Goal: Transaction & Acquisition: Book appointment/travel/reservation

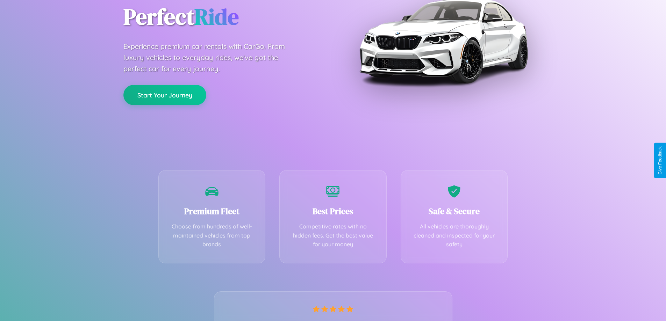
scroll to position [138, 0]
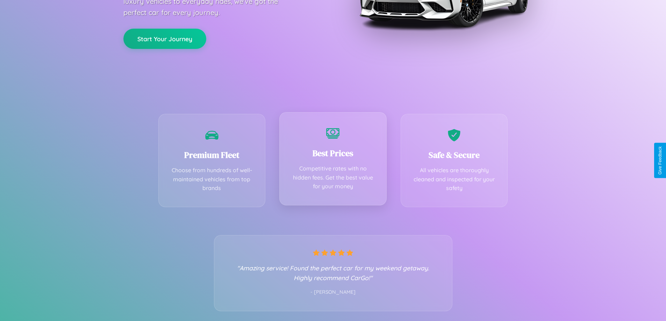
click at [333, 160] on div "Best Prices Competitive rates with no hidden fees. Get the best value for your …" at bounding box center [332, 158] width 107 height 93
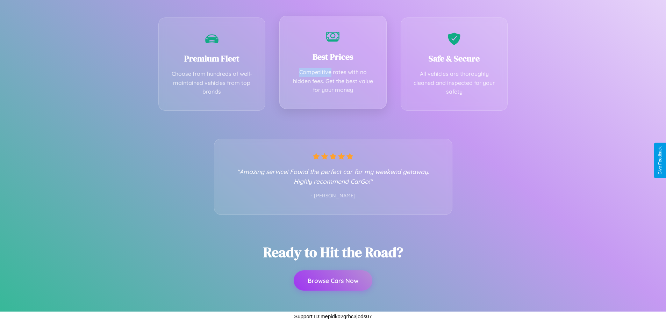
scroll to position [0, 0]
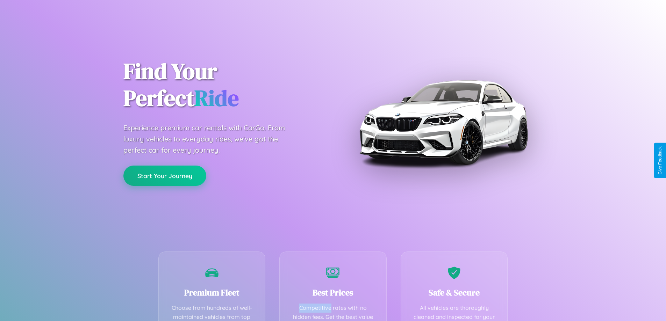
click at [165, 176] on button "Start Your Journey" at bounding box center [164, 176] width 83 height 20
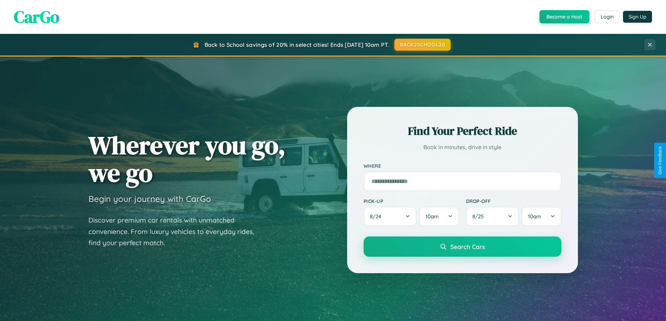
scroll to position [21, 0]
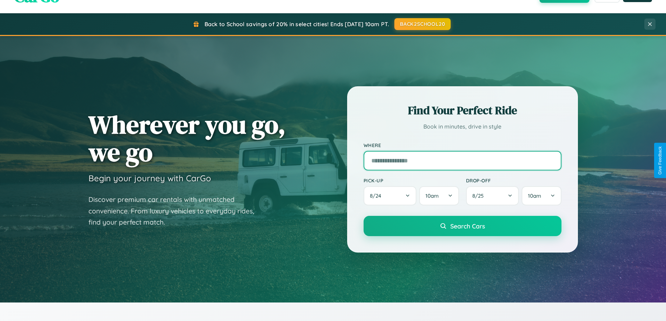
click at [462, 160] on input "text" at bounding box center [462, 161] width 198 height 20
type input "**********"
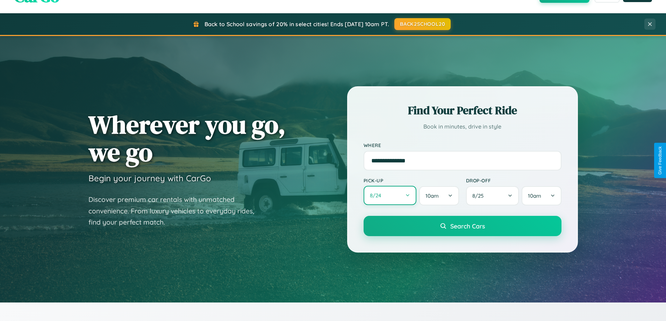
click at [390, 196] on button "8 / 24" at bounding box center [389, 195] width 53 height 19
select select "*"
select select "****"
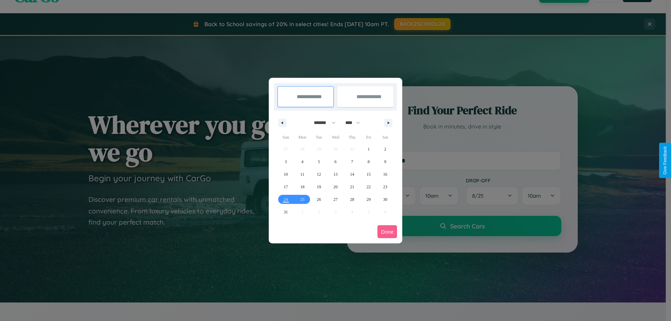
drag, startPoint x: 321, startPoint y: 123, endPoint x: 335, endPoint y: 140, distance: 22.4
click at [321, 123] on select "******* ******** ***** ***** *** **** **** ****** ********* ******* ******** **…" at bounding box center [324, 123] width 30 height 12
select select "*"
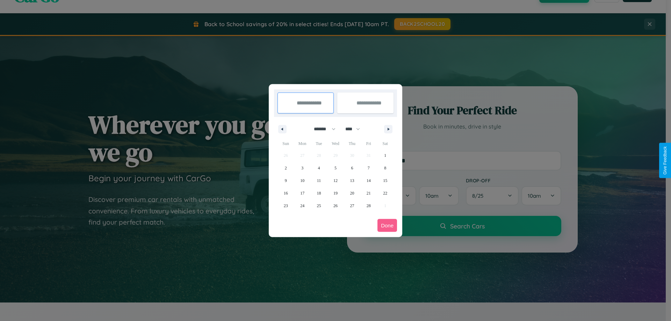
drag, startPoint x: 356, startPoint y: 129, endPoint x: 335, endPoint y: 140, distance: 23.1
click at [356, 129] on select "**** **** **** **** **** **** **** **** **** **** **** **** **** **** **** ****…" at bounding box center [352, 129] width 21 height 12
select select "****"
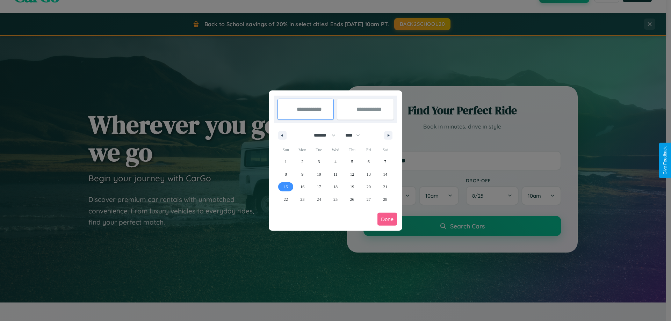
click at [285, 187] on span "15" at bounding box center [286, 187] width 4 height 13
type input "**********"
click at [319, 199] on span "24" at bounding box center [319, 199] width 4 height 13
type input "**********"
click at [387, 219] on button "Done" at bounding box center [387, 219] width 20 height 13
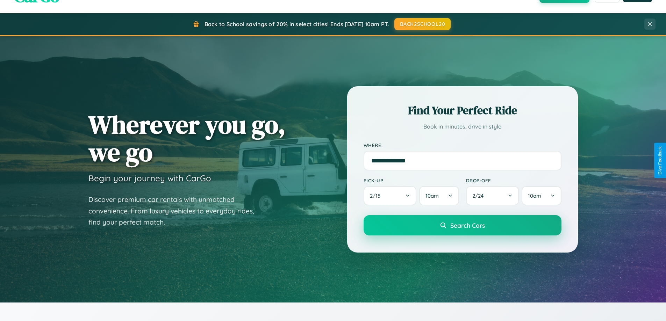
click at [462, 225] on span "Search Cars" at bounding box center [467, 226] width 35 height 8
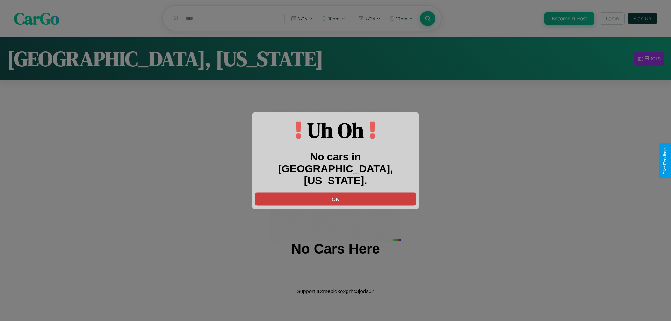
click at [335, 193] on button "OK" at bounding box center [335, 199] width 161 height 13
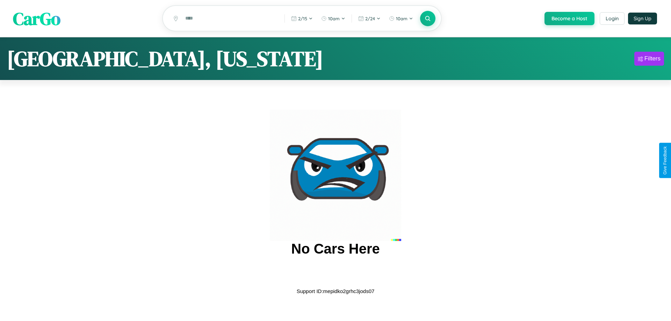
click at [37, 19] on span "CarGo" at bounding box center [37, 18] width 48 height 24
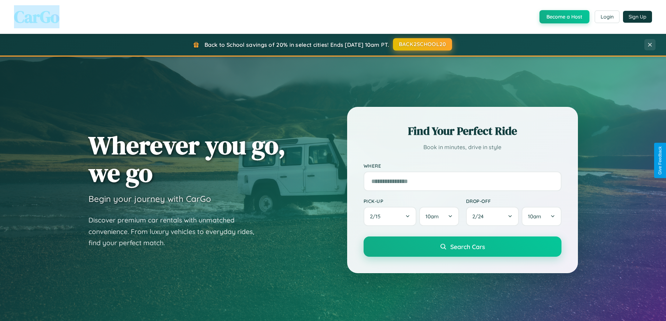
click at [422, 44] on button "BACK2SCHOOL20" at bounding box center [422, 44] width 59 height 13
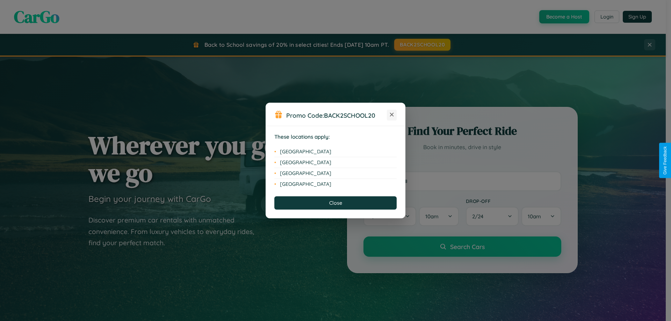
click at [392, 115] on icon at bounding box center [392, 115] width 4 height 4
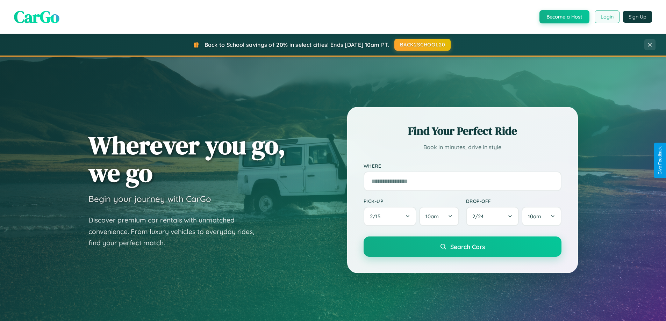
click at [606, 17] on button "Login" at bounding box center [606, 16] width 25 height 13
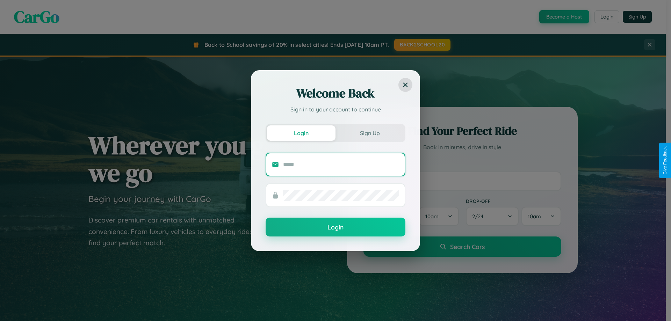
click at [341, 164] on input "text" at bounding box center [341, 164] width 116 height 11
type input "**********"
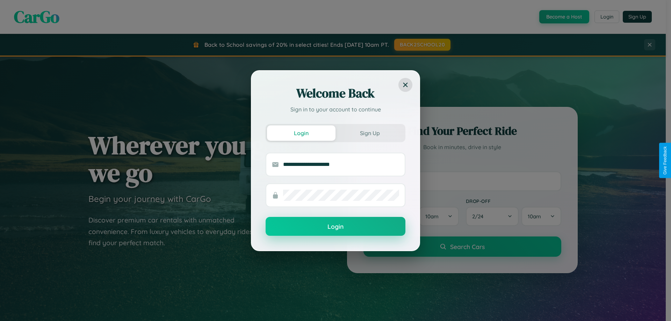
click at [335, 227] on button "Login" at bounding box center [336, 226] width 140 height 19
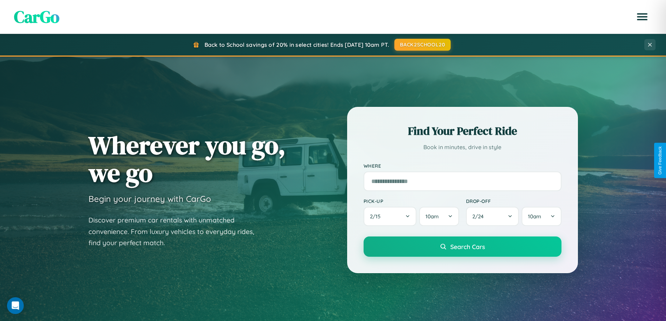
scroll to position [301, 0]
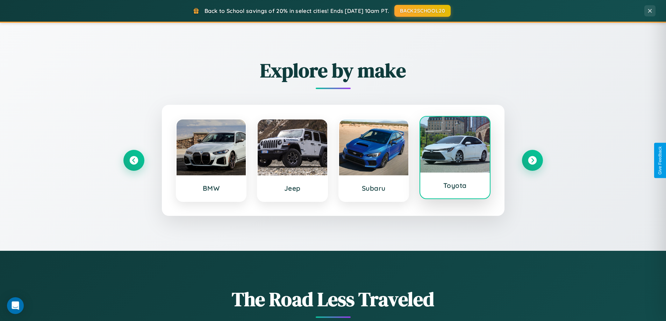
click at [455, 159] on div at bounding box center [455, 145] width 70 height 56
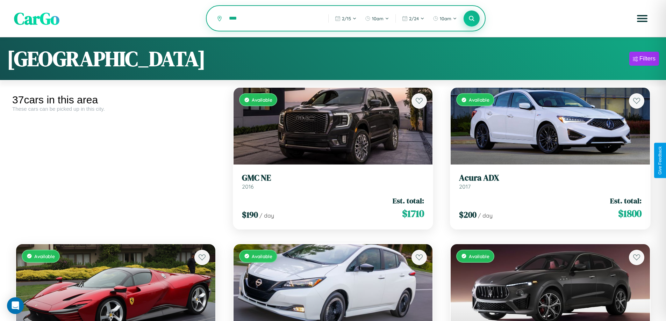
type input "****"
click at [471, 19] on icon at bounding box center [471, 18] width 7 height 7
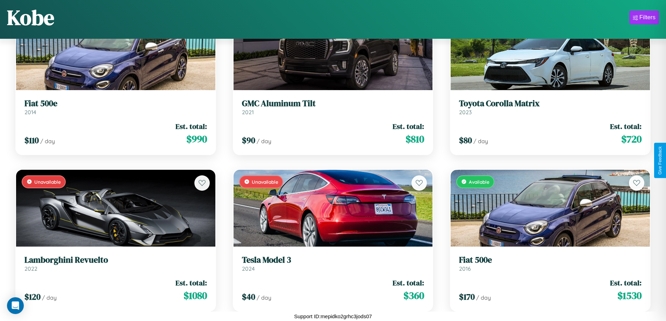
scroll to position [880, 0]
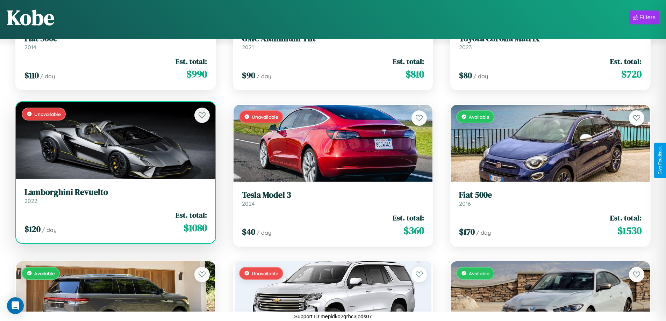
click at [115, 198] on link "Lamborghini Revuelto 2022" at bounding box center [115, 195] width 182 height 17
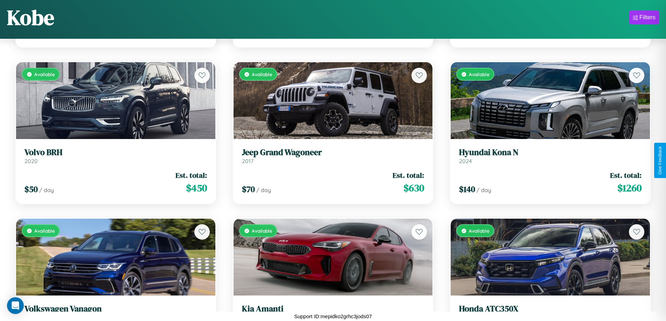
scroll to position [1819, 0]
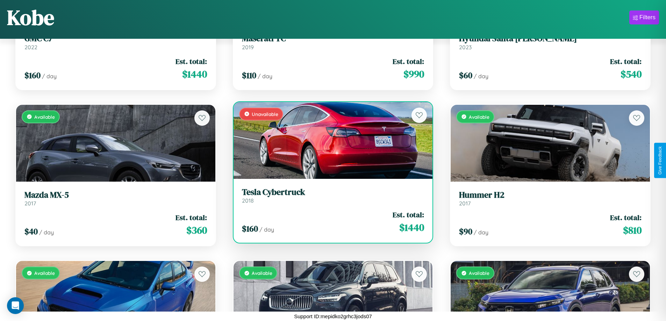
click at [330, 195] on h3 "Tesla Cybertruck" at bounding box center [333, 192] width 182 height 10
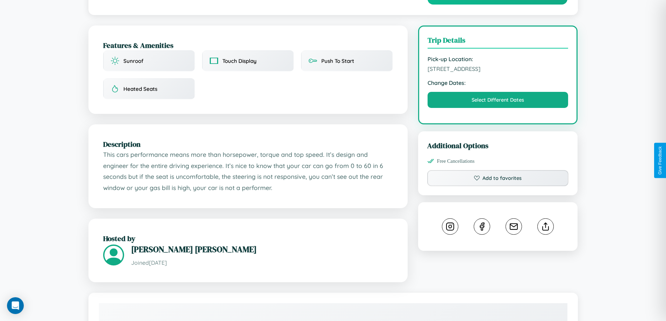
scroll to position [203, 0]
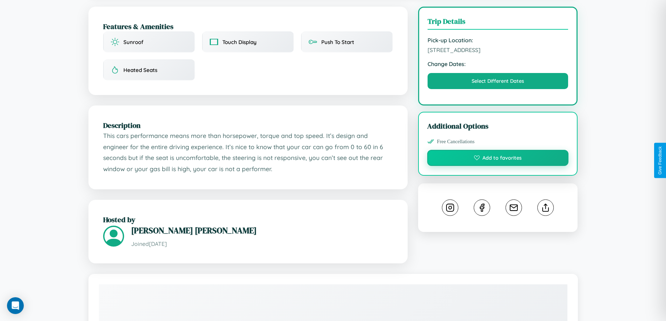
click at [498, 159] on button "Add to favorites" at bounding box center [498, 158] width 142 height 16
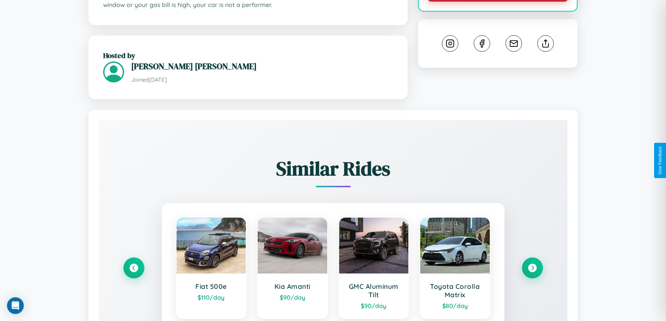
scroll to position [442, 0]
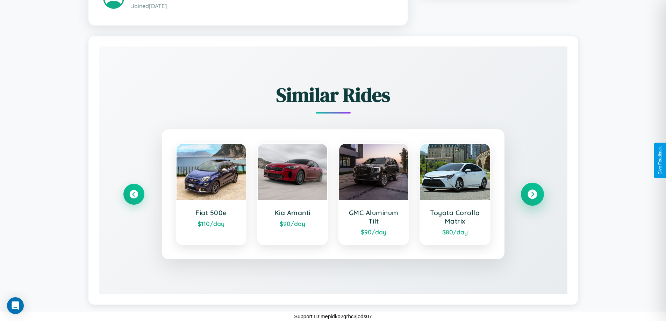
click at [532, 194] on icon at bounding box center [531, 194] width 9 height 9
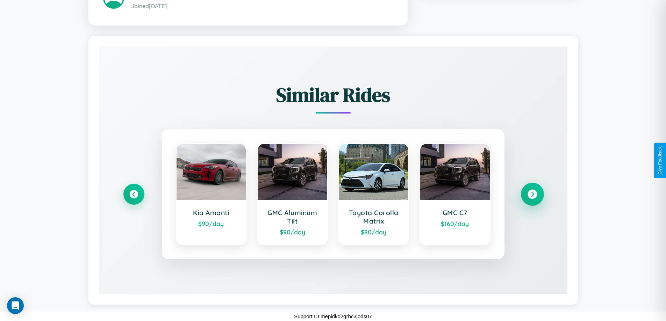
click at [532, 194] on icon at bounding box center [531, 194] width 9 height 9
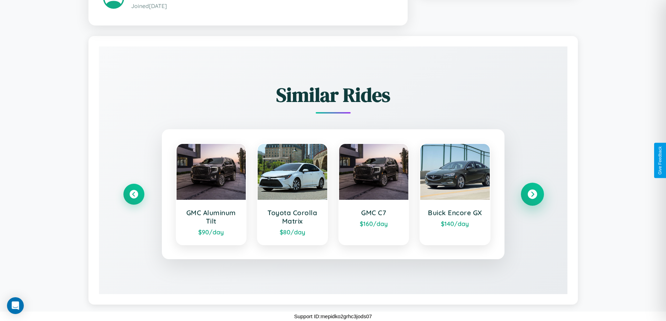
click at [532, 194] on icon at bounding box center [531, 194] width 9 height 9
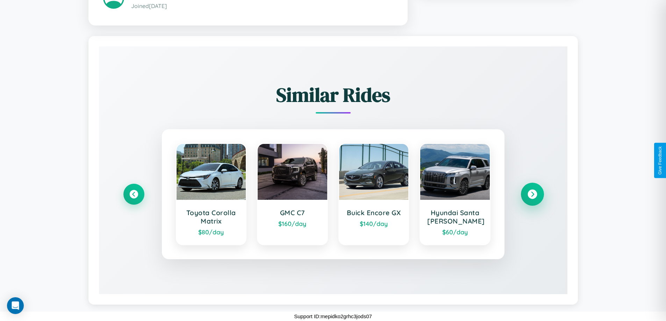
click at [532, 194] on icon at bounding box center [531, 194] width 9 height 9
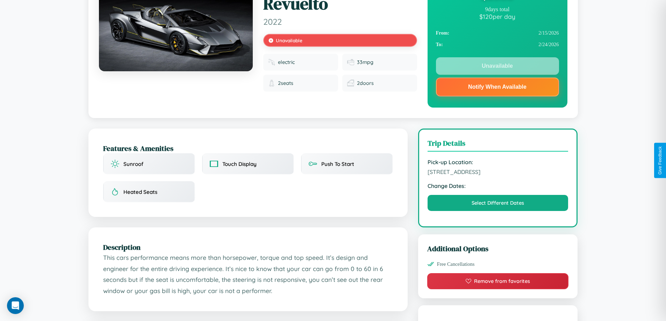
scroll to position [0, 0]
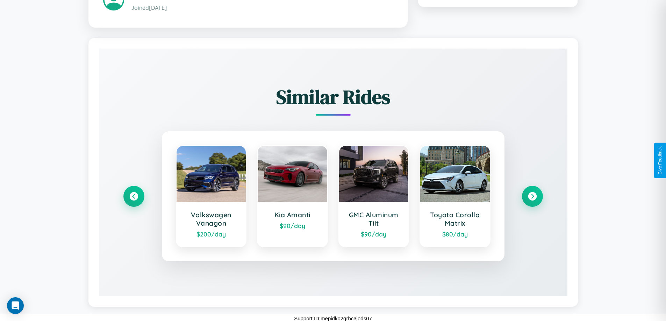
scroll to position [431, 0]
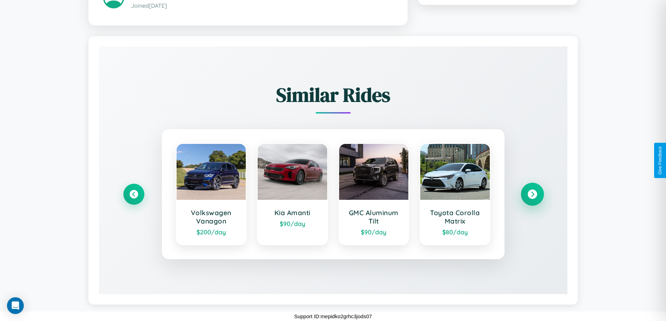
click at [532, 194] on icon at bounding box center [531, 193] width 9 height 9
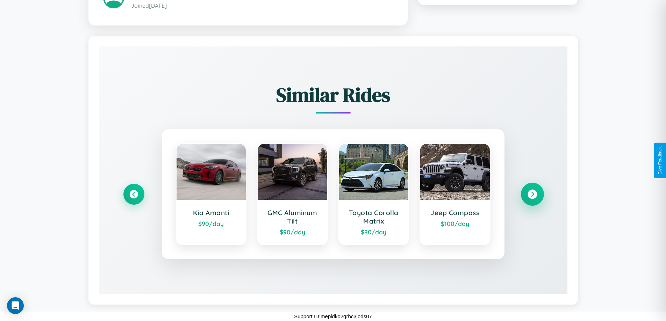
click at [532, 194] on icon at bounding box center [531, 193] width 9 height 9
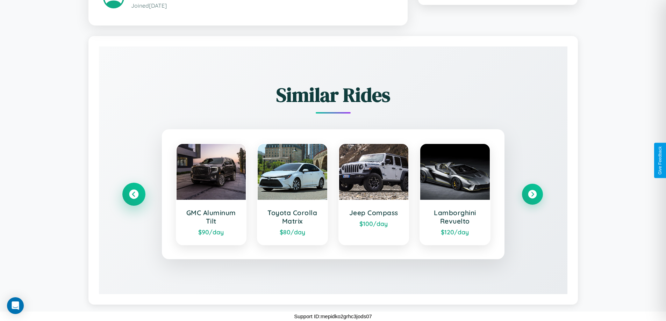
click at [133, 194] on icon at bounding box center [133, 193] width 9 height 9
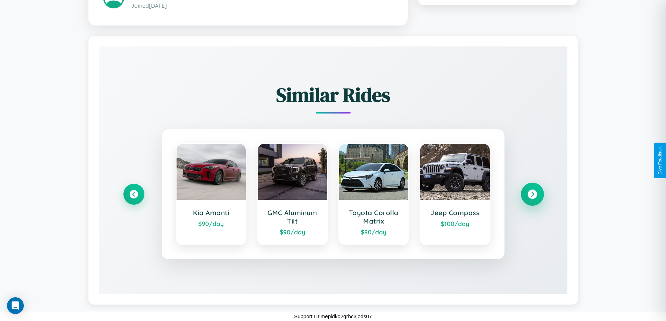
click at [532, 194] on icon at bounding box center [531, 193] width 9 height 9
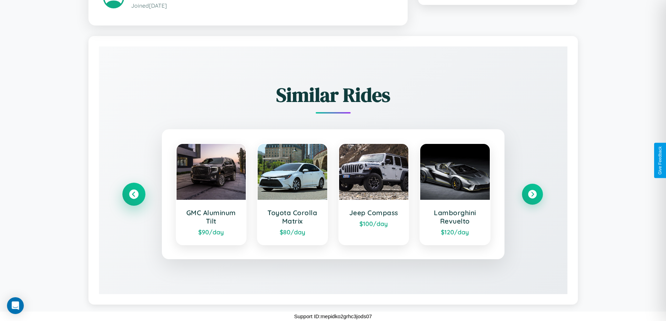
click at [133, 194] on icon at bounding box center [133, 193] width 9 height 9
